Goal: Contribute content: Contribute content

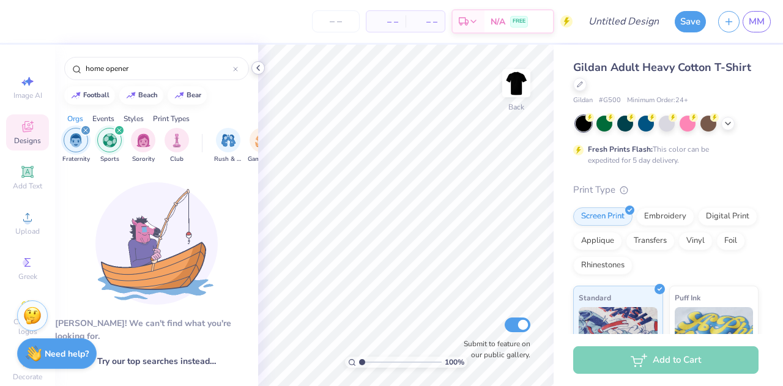
click at [257, 72] on icon at bounding box center [258, 68] width 10 height 10
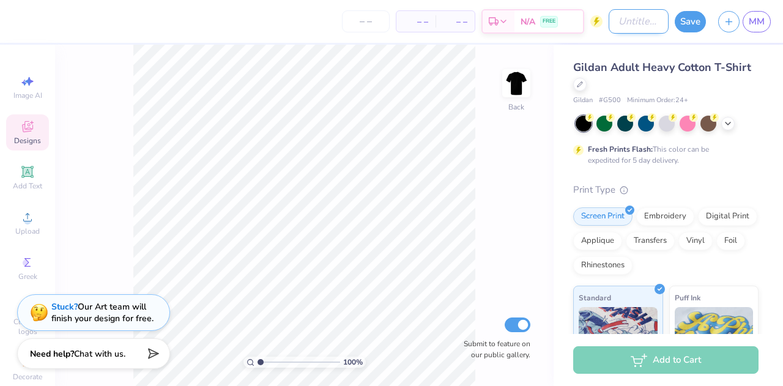
click at [630, 21] on input "Design Title" at bounding box center [639, 21] width 60 height 24
type input "home opener shirt"
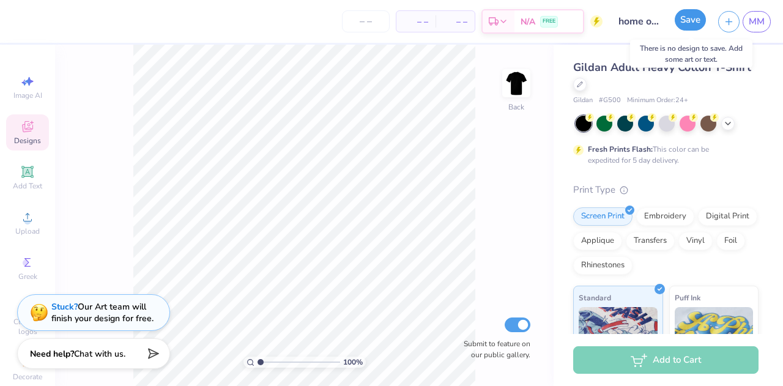
click at [703, 19] on button "Save" at bounding box center [690, 19] width 31 height 21
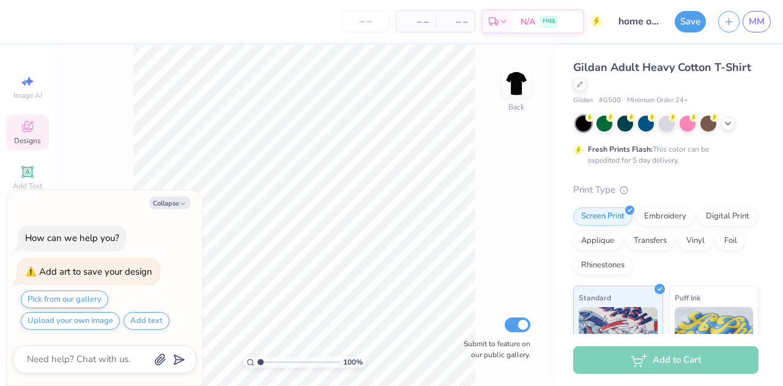
click at [87, 149] on div "100 % Back Submit to feature on our public gallery." at bounding box center [304, 215] width 499 height 341
click at [184, 201] on icon "button" at bounding box center [182, 203] width 7 height 7
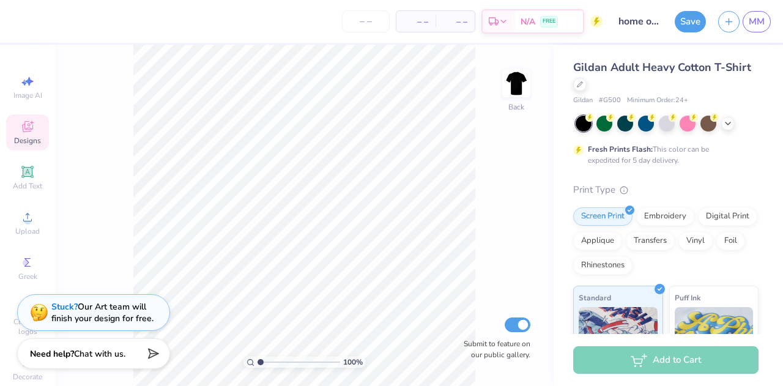
type textarea "x"
click at [508, 78] on img at bounding box center [516, 83] width 49 height 49
click at [523, 81] on img at bounding box center [516, 83] width 49 height 49
click at [24, 226] on div "Upload" at bounding box center [27, 223] width 43 height 36
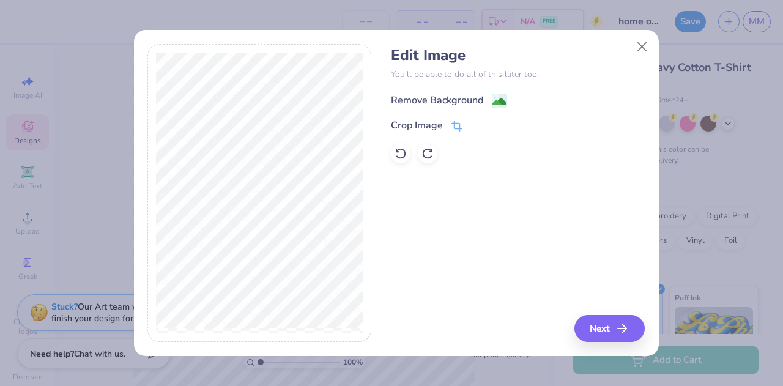
click at [411, 101] on div "Remove Background" at bounding box center [437, 100] width 92 height 15
click at [602, 328] on button "Next" at bounding box center [611, 328] width 70 height 27
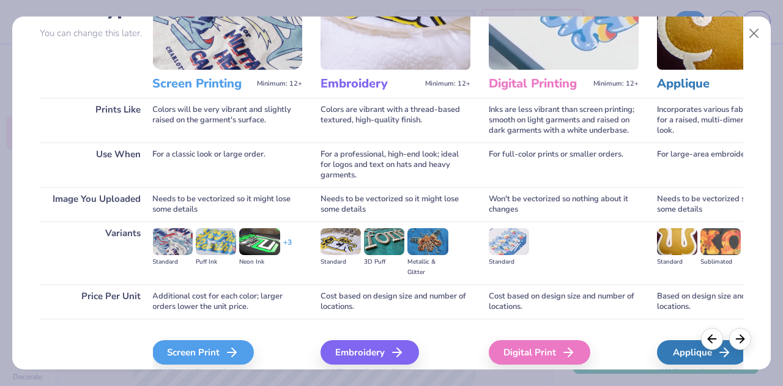
scroll to position [112, 0]
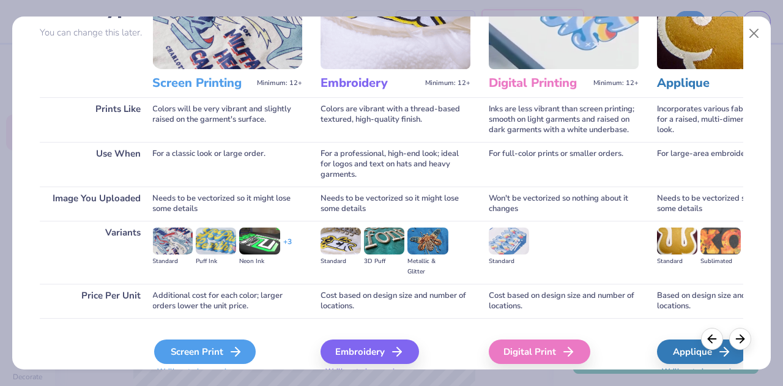
click at [236, 354] on polyline at bounding box center [238, 351] width 4 height 9
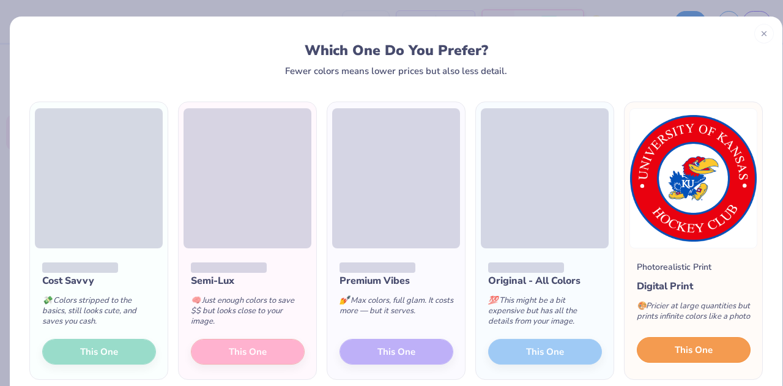
click at [653, 347] on button "This One" at bounding box center [694, 350] width 114 height 26
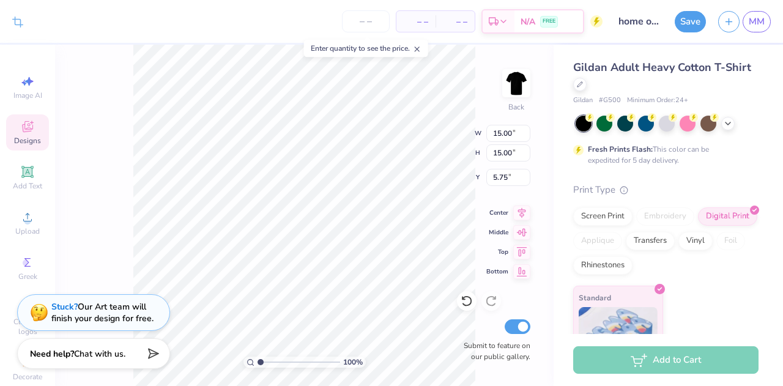
type input "8.82"
type input "4.74"
type input "3.00"
type input "4.90"
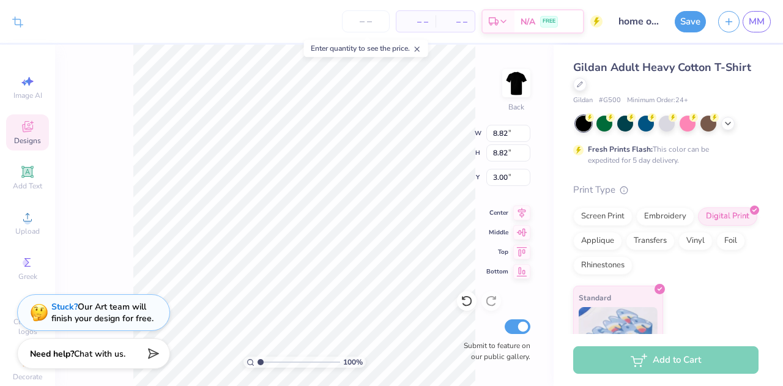
type input "4.90"
type input "3.70"
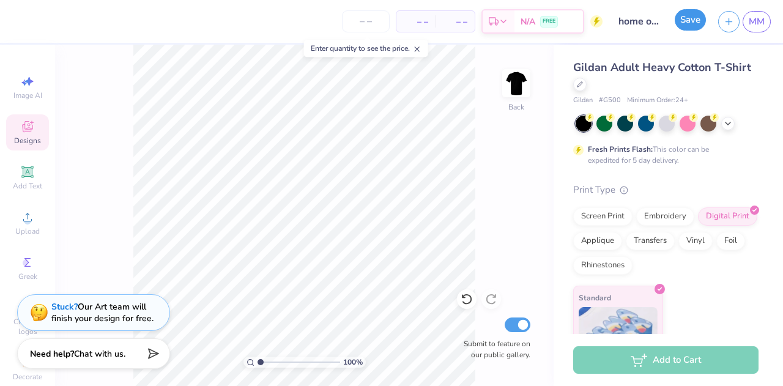
click at [695, 24] on button "Save" at bounding box center [690, 19] width 31 height 21
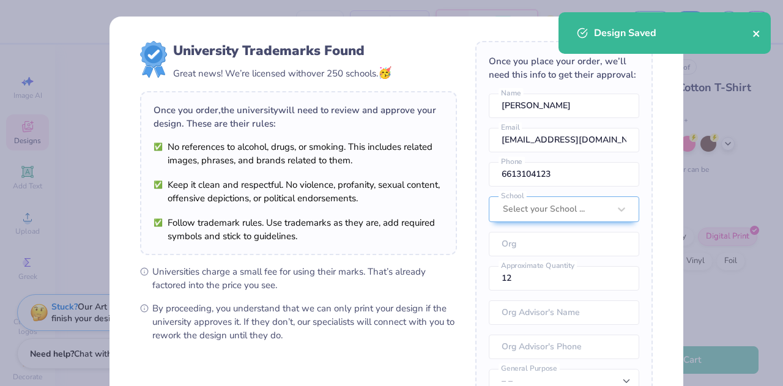
click at [759, 31] on icon "close" at bounding box center [756, 34] width 9 height 10
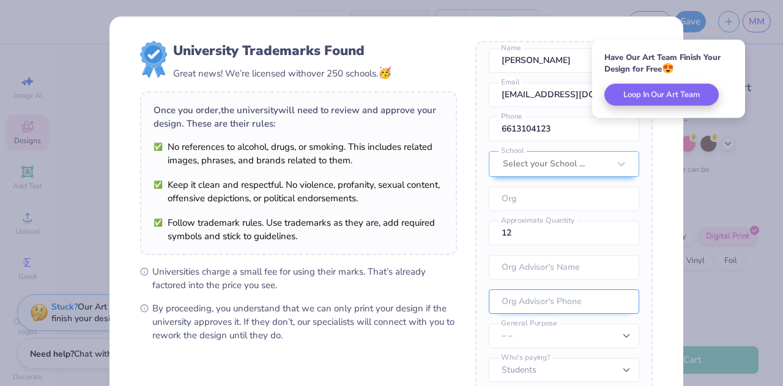
scroll to position [145, 0]
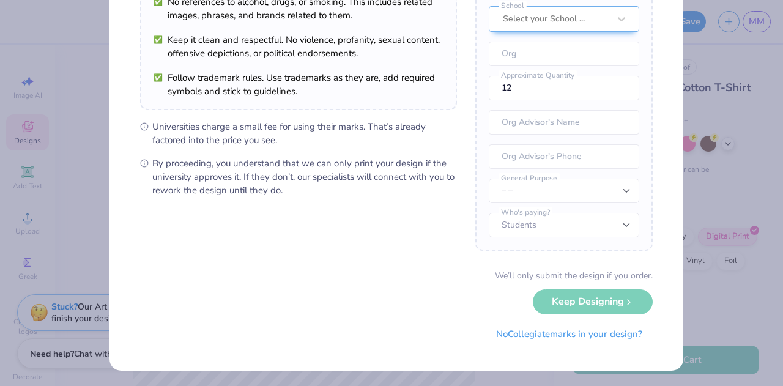
click at [577, 306] on div "We’ll only submit the design if you order. Keep Designing No Collegiate marks i…" at bounding box center [396, 307] width 513 height 77
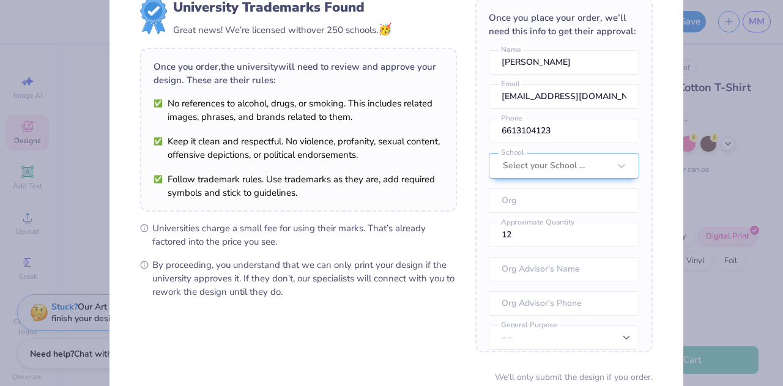
scroll to position [42, 0]
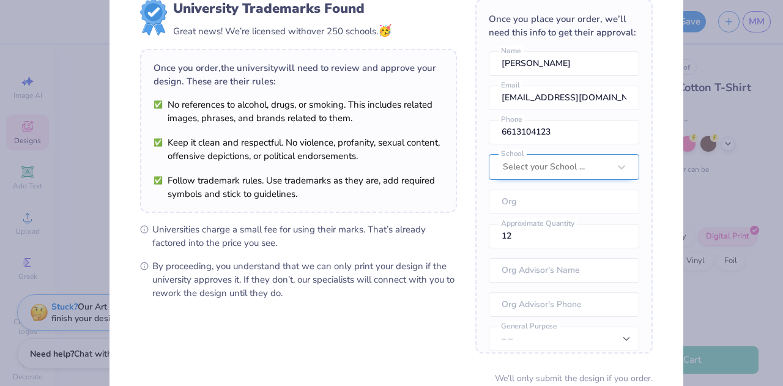
click at [539, 184] on div "Once you place your order, we’ll need this info to get their approval: [PERSON_…" at bounding box center [563, 176] width 177 height 355
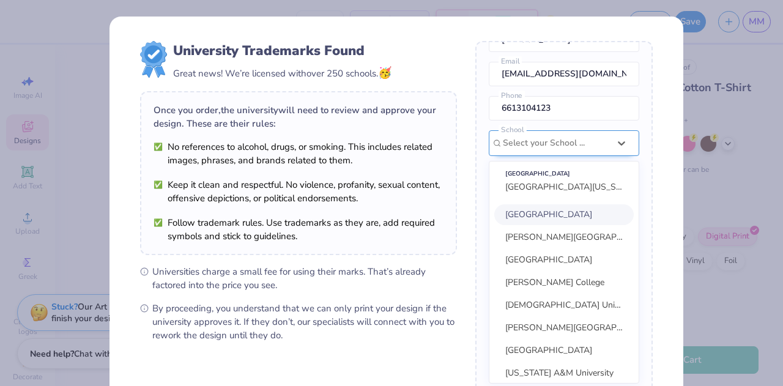
scroll to position [8, 0]
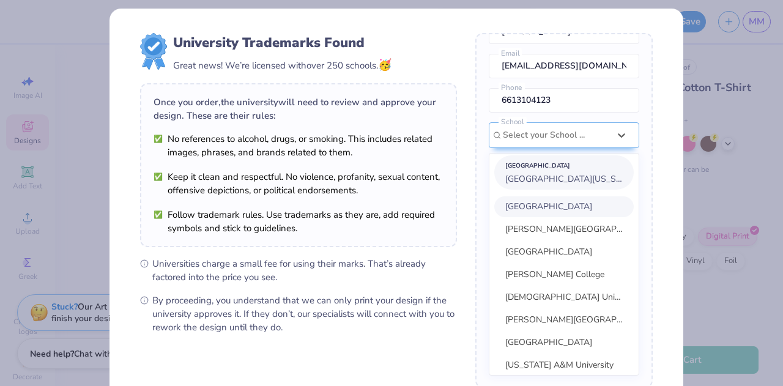
click at [540, 184] on span "[GEOGRAPHIC_DATA][US_STATE]" at bounding box center [571, 179] width 133 height 12
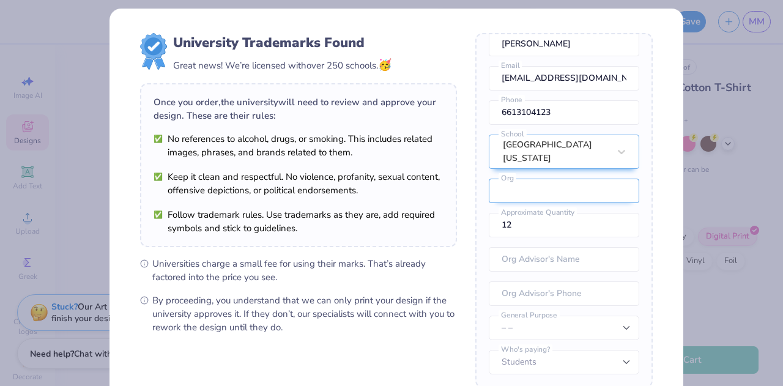
click at [520, 195] on input "text" at bounding box center [564, 191] width 150 height 24
type input "club hockey"
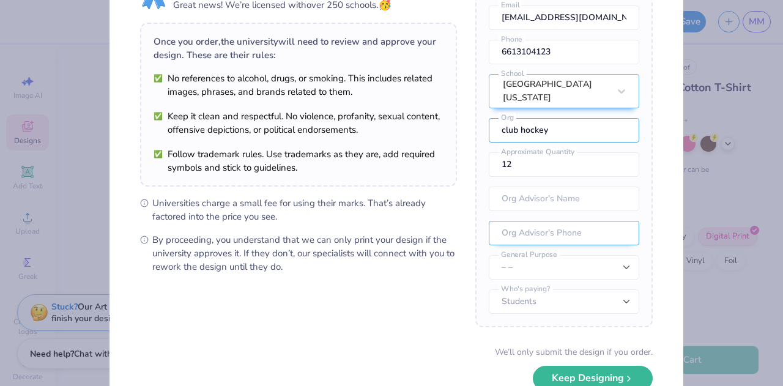
scroll to position [80, 0]
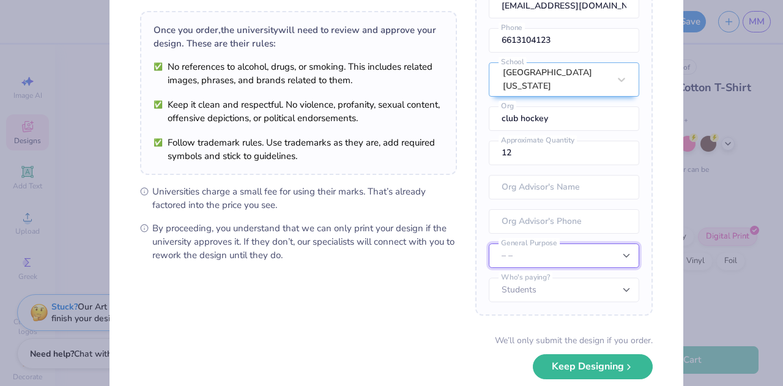
click at [545, 254] on select "– – Member apparel for registered Student Organization / Department / School Fu…" at bounding box center [564, 255] width 150 height 24
select select "Fundraising / Philanthropy event"
click at [489, 243] on select "– – Member apparel for registered Student Organization / Department / School Fu…" at bounding box center [564, 255] width 150 height 24
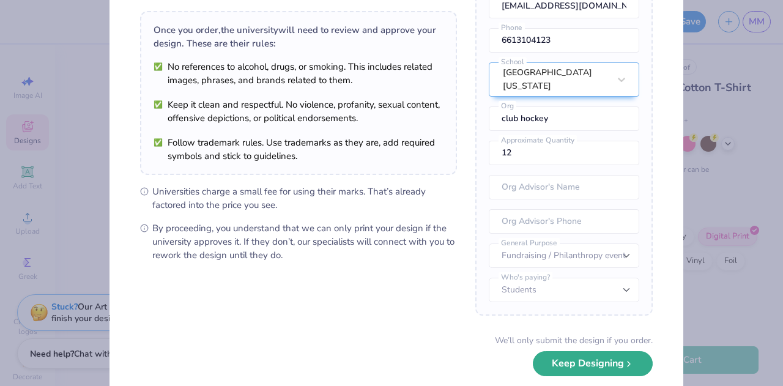
click at [600, 363] on button "Keep Designing" at bounding box center [593, 363] width 120 height 25
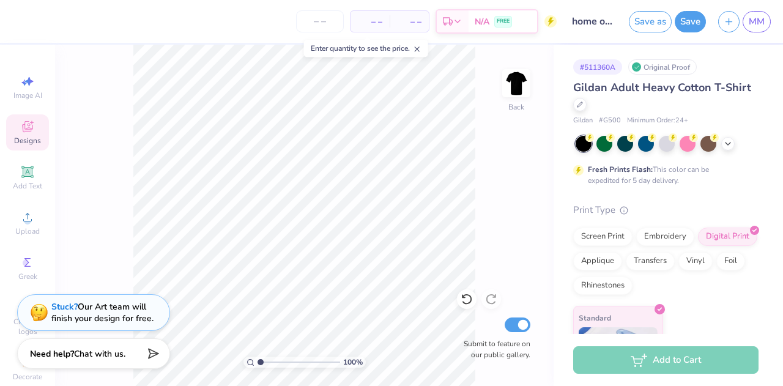
scroll to position [6, 0]
click at [754, 25] on span "MM" at bounding box center [757, 22] width 16 height 14
